Goal: Book appointment/travel/reservation

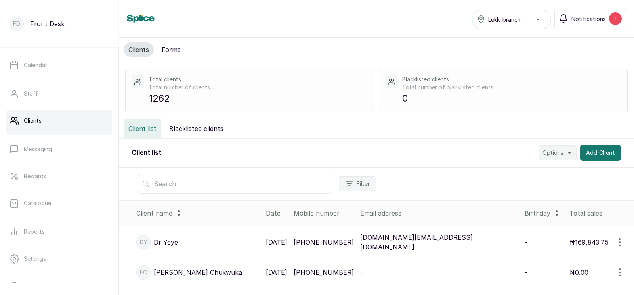
click at [181, 184] on input "text" at bounding box center [235, 184] width 195 height 20
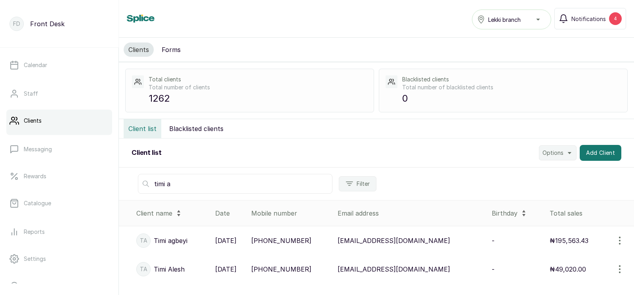
type input "timi a"
click at [237, 239] on p "29 Sep, 2025" at bounding box center [225, 240] width 21 height 10
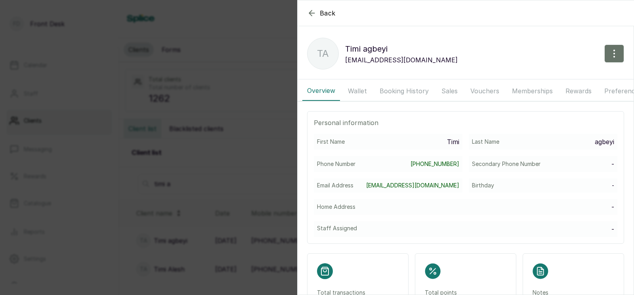
click at [402, 91] on button "Booking History" at bounding box center [404, 91] width 59 height 20
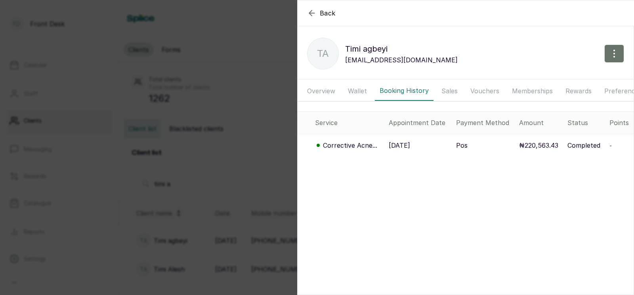
click at [405, 144] on p "29 Sep, 2025" at bounding box center [399, 145] width 21 height 10
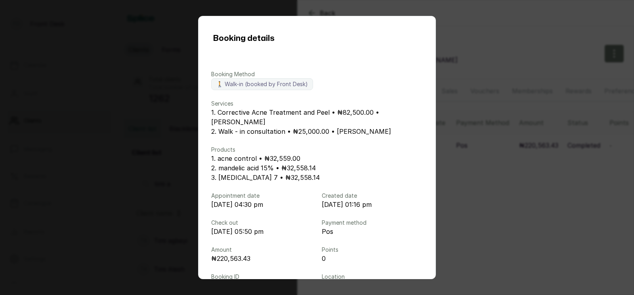
click at [465, 144] on div "Booking details Booking Method 🚶 Walk-in (booked by Front Desk) Services 1. Cor…" at bounding box center [317, 147] width 634 height 295
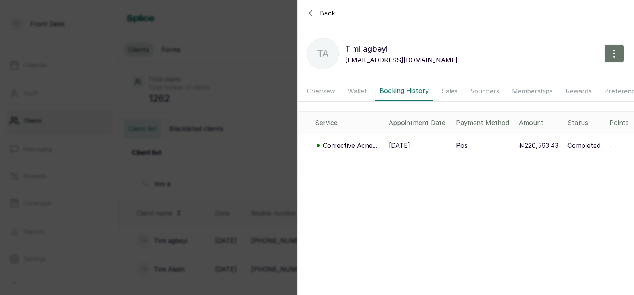
click at [251, 156] on div "Back Timi agbeyi Ta Timi agbeyi Akintimis@gmail.com Overview Wallet Booking His…" at bounding box center [317, 147] width 634 height 295
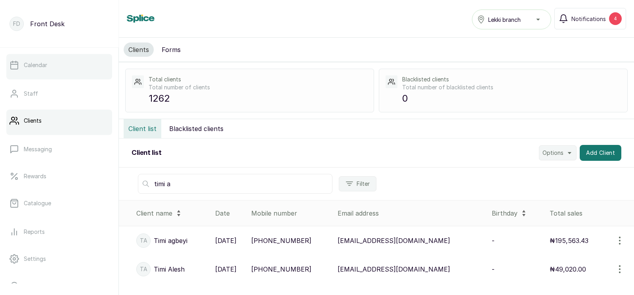
click at [42, 65] on p "Calendar" at bounding box center [35, 65] width 23 height 8
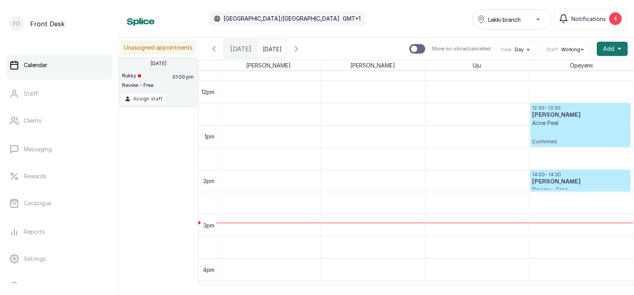
scroll to position [526, 0]
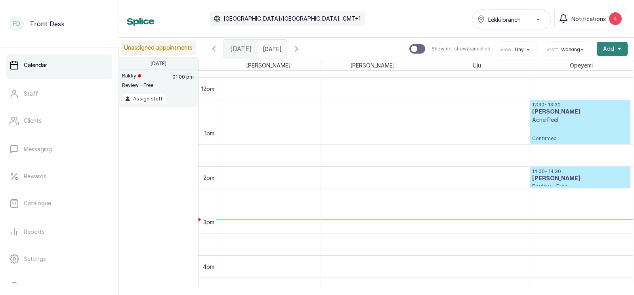
click at [611, 47] on span "Add" at bounding box center [608, 49] width 11 height 8
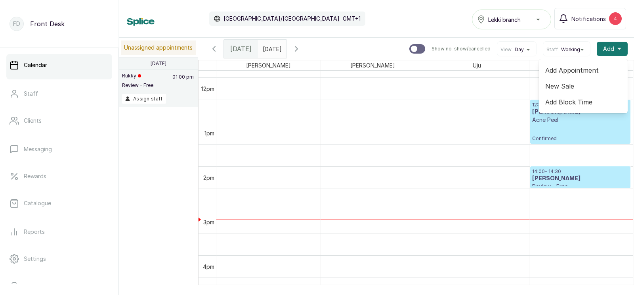
click at [563, 69] on span "Add Appointment" at bounding box center [584, 70] width 76 height 10
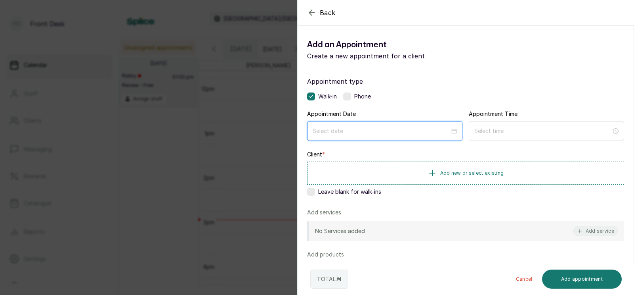
click at [360, 130] on input at bounding box center [381, 130] width 137 height 9
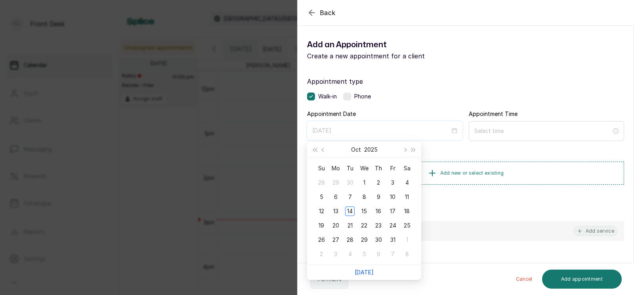
type input "[DATE]"
click at [366, 271] on link "[DATE]" at bounding box center [364, 271] width 19 height 7
type input "[DATE]"
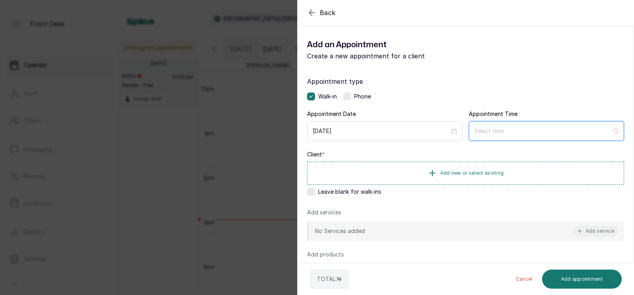
click at [503, 130] on input at bounding box center [543, 130] width 137 height 9
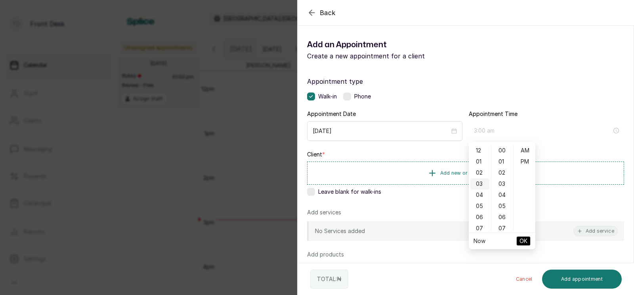
click at [480, 182] on div "03" at bounding box center [480, 183] width 19 height 11
click at [526, 160] on div "PM" at bounding box center [524, 161] width 19 height 11
type input "3:00 pm"
click at [523, 236] on span "OK" at bounding box center [524, 240] width 8 height 15
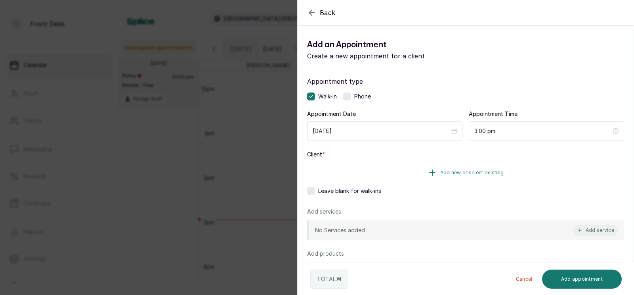
click at [469, 171] on span "Add new or select existing" at bounding box center [472, 172] width 64 height 6
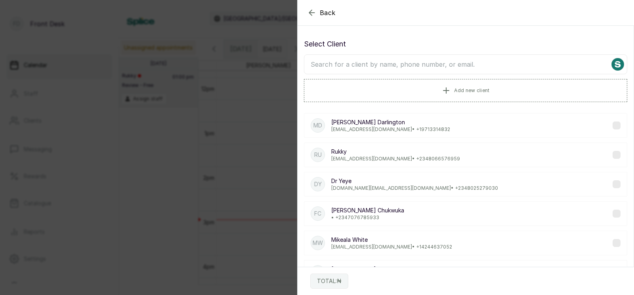
click at [424, 65] on input "text" at bounding box center [466, 64] width 324 height 20
type input "oluchi"
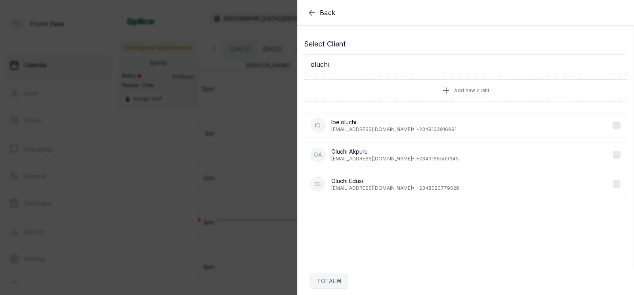
click at [383, 151] on p "[PERSON_NAME]" at bounding box center [395, 151] width 128 height 8
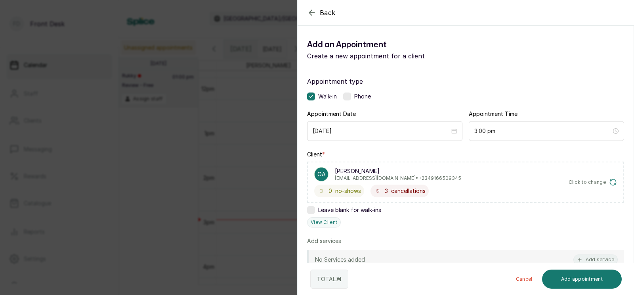
scroll to position [133, 0]
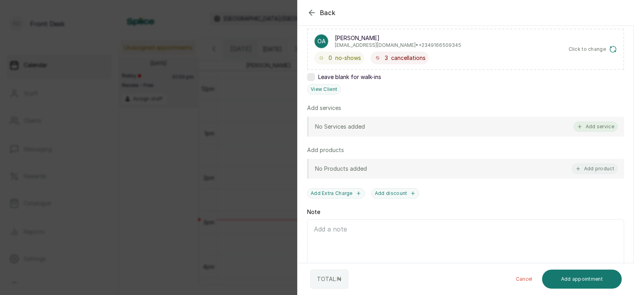
click at [591, 124] on button "Add service" at bounding box center [596, 126] width 44 height 10
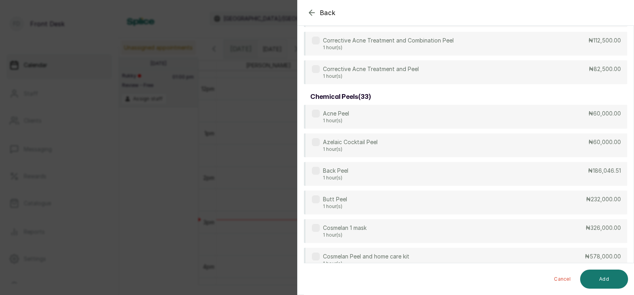
scroll to position [0, 0]
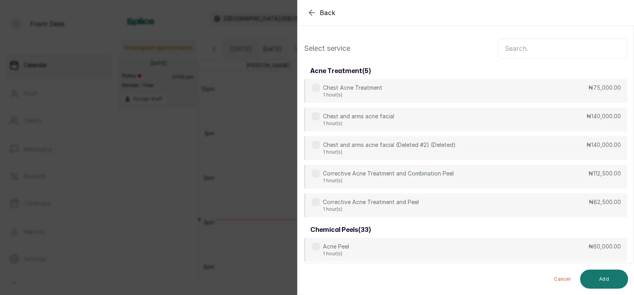
click at [523, 48] on input "text" at bounding box center [562, 48] width 129 height 20
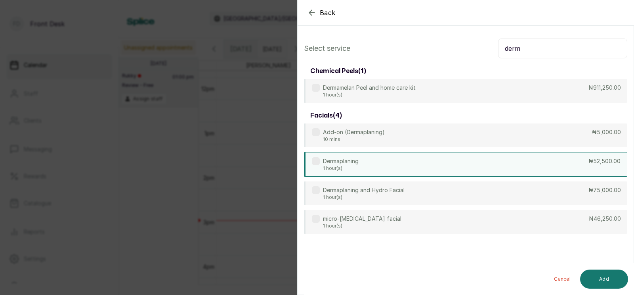
type input "derm"
click at [358, 165] on p "Dermaplaning" at bounding box center [341, 161] width 36 height 8
click at [611, 280] on button "Add" at bounding box center [604, 278] width 48 height 19
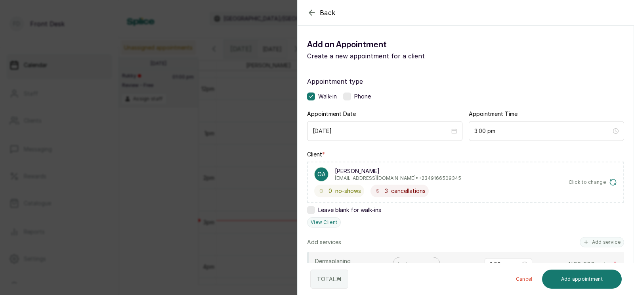
scroll to position [97, 0]
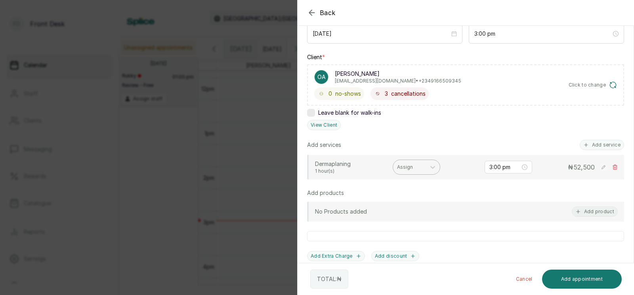
click at [409, 166] on div at bounding box center [409, 166] width 25 height 7
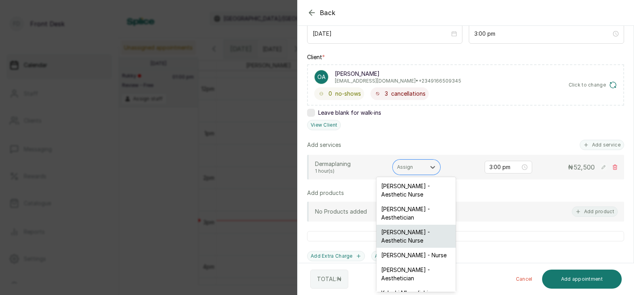
click at [398, 232] on div "[PERSON_NAME] - Aesthetic Nurse" at bounding box center [416, 235] width 79 height 23
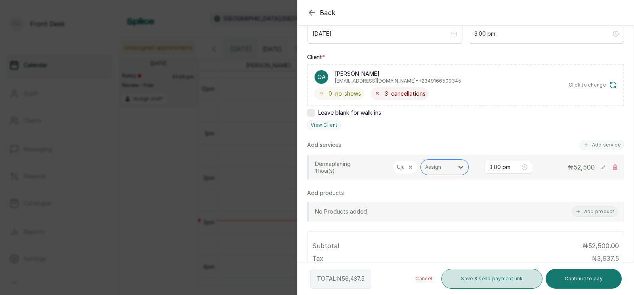
click at [500, 278] on button "Save & send payment link" at bounding box center [492, 278] width 101 height 20
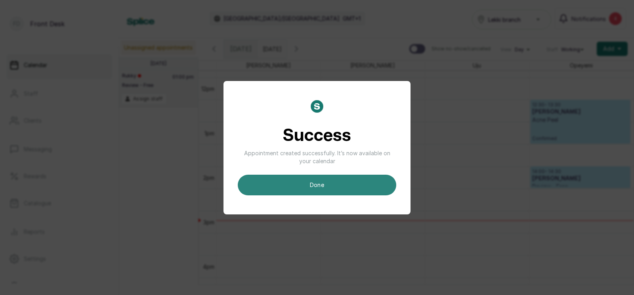
click at [315, 183] on button "done" at bounding box center [317, 184] width 159 height 21
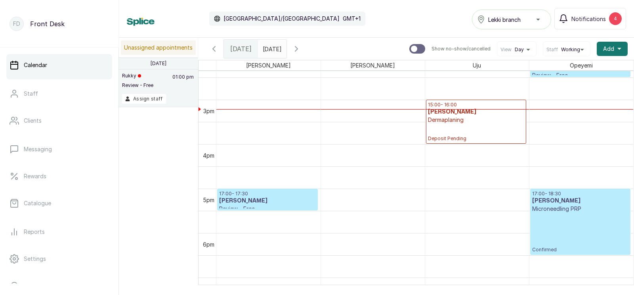
scroll to position [639, 0]
